Goal: Information Seeking & Learning: Learn about a topic

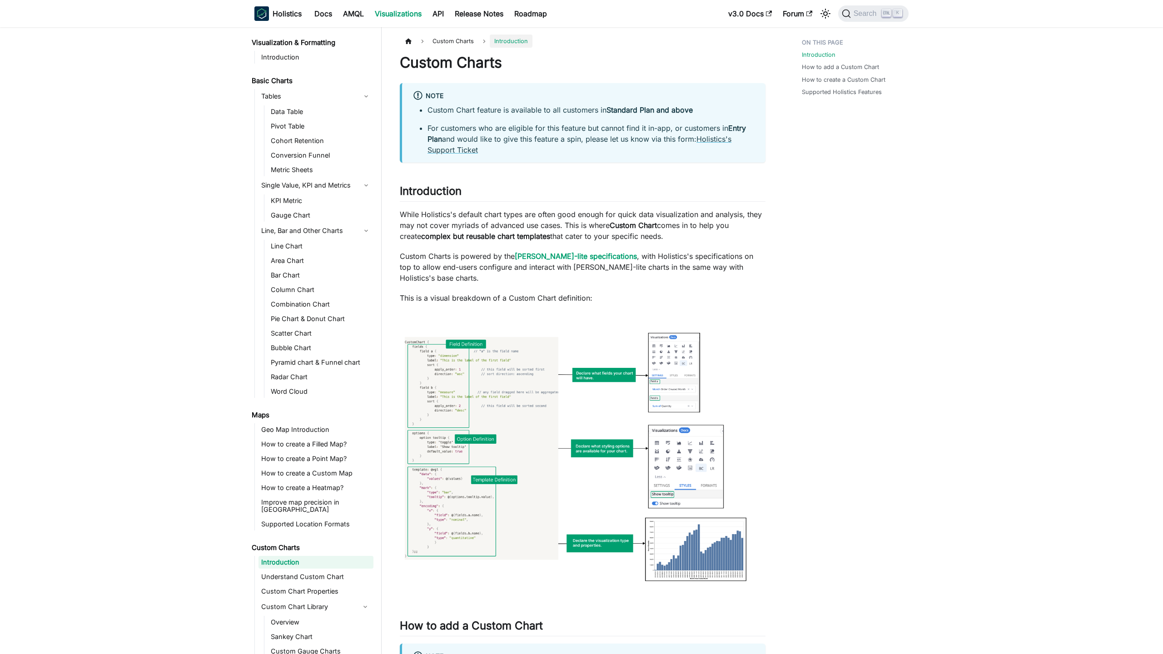
scroll to position [33, 0]
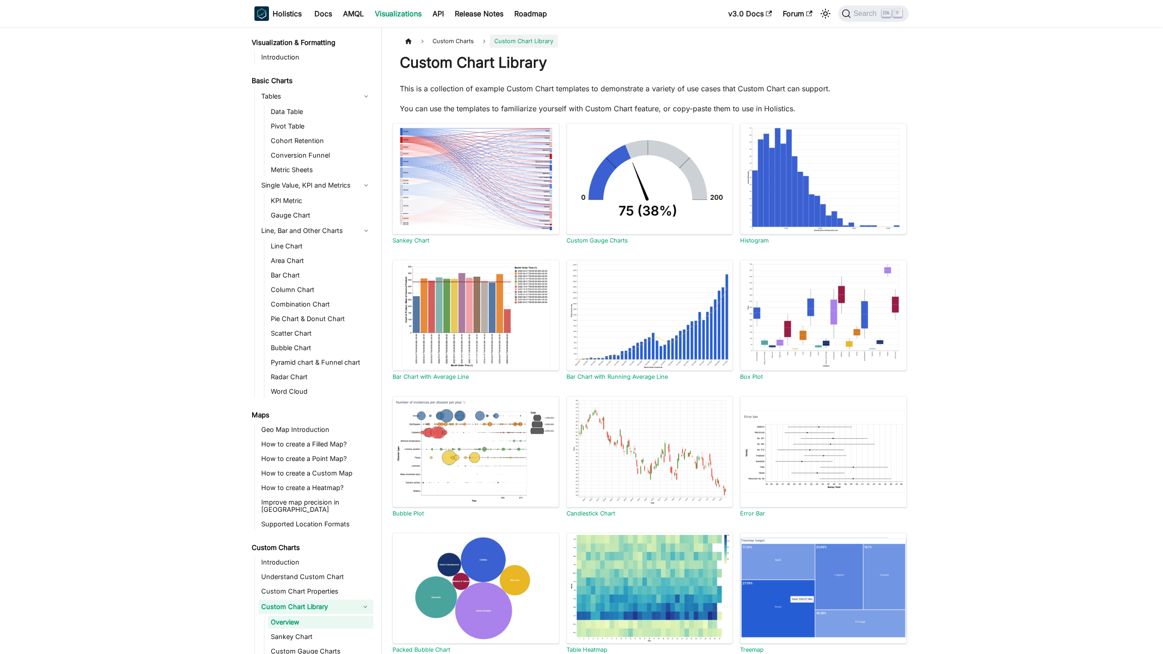
scroll to position [93, 0]
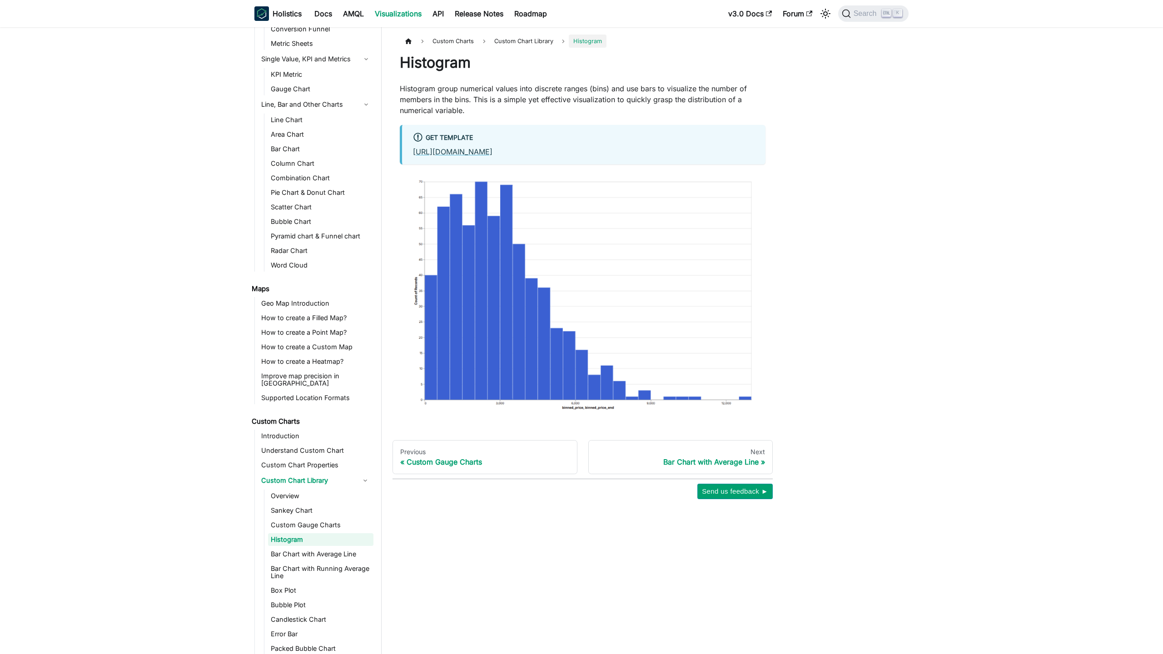
scroll to position [136, 0]
